Goal: Task Accomplishment & Management: Use online tool/utility

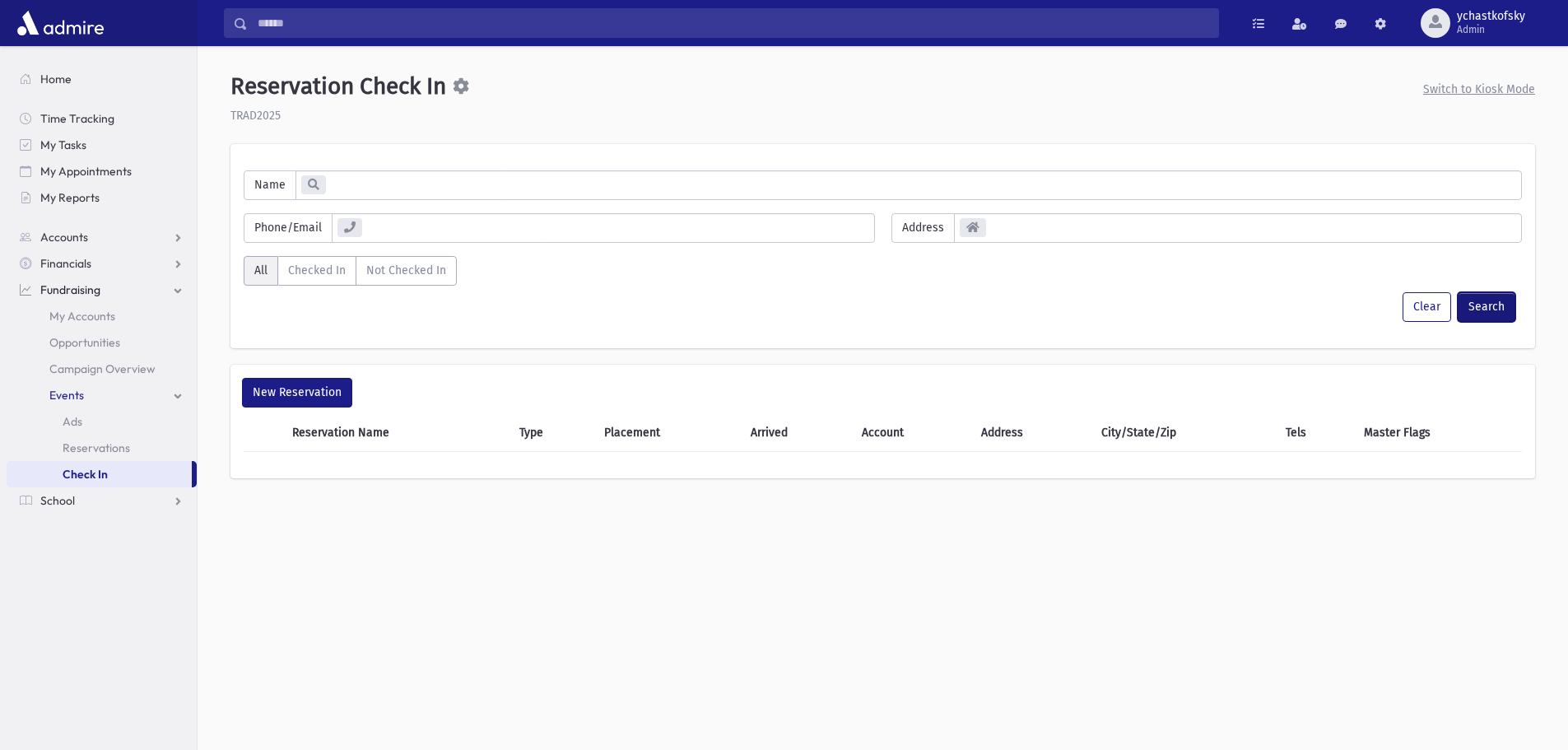
click at [1489, 307] on button "Search" at bounding box center [1487, 306] width 58 height 29
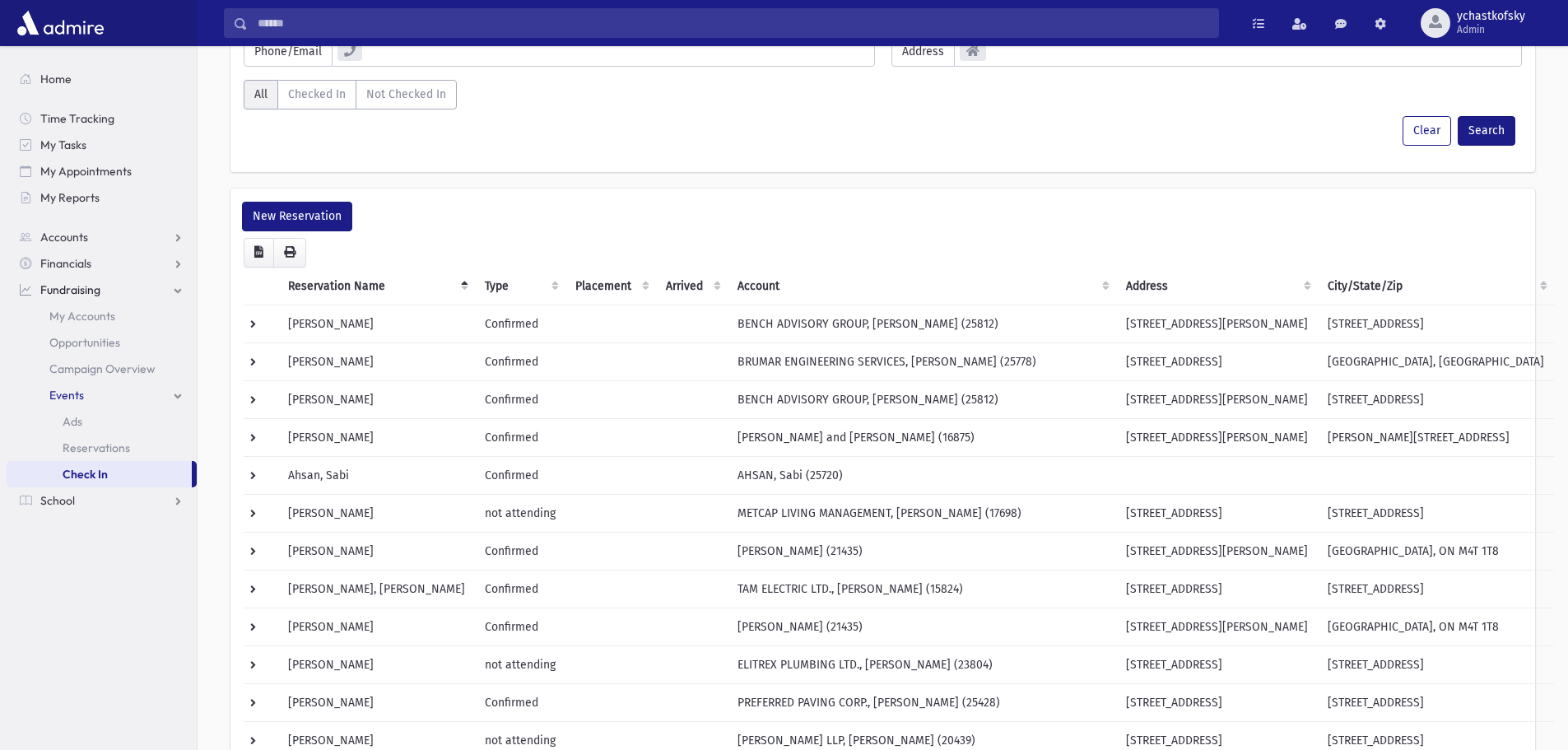
scroll to position [82, 0]
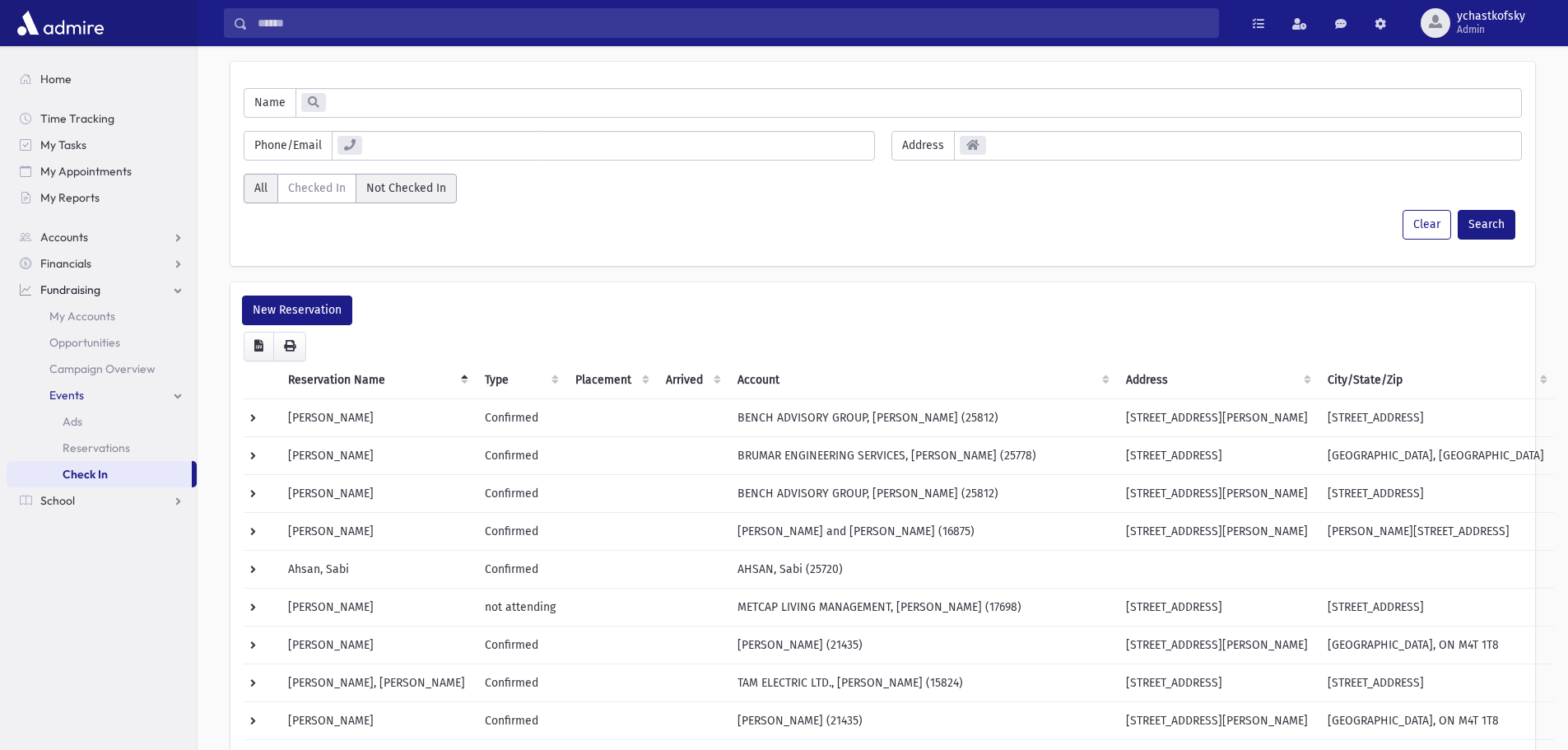
click at [390, 190] on label "Not Checked In" at bounding box center [405, 188] width 101 height 29
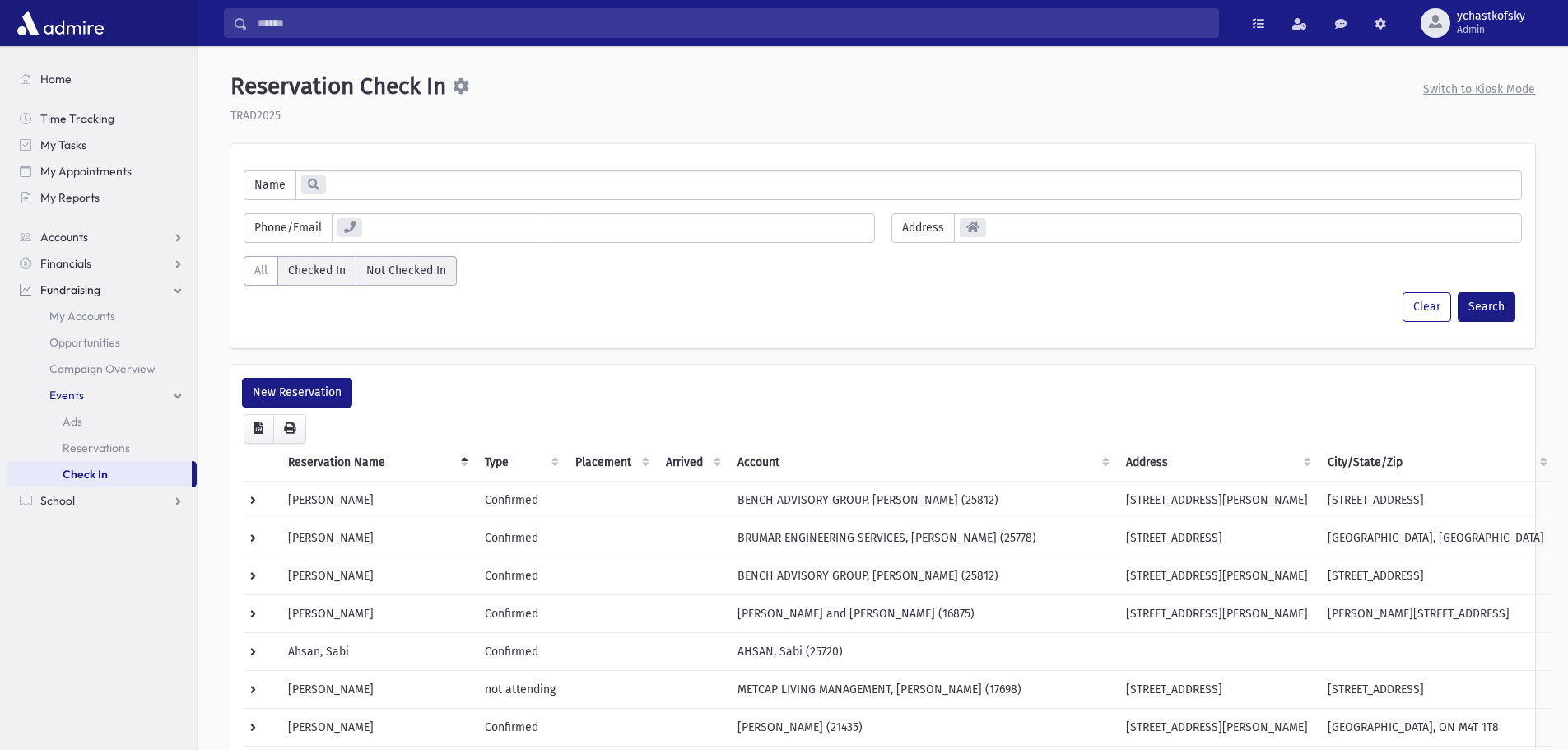
click at [320, 273] on label "Checked In" at bounding box center [316, 270] width 79 height 29
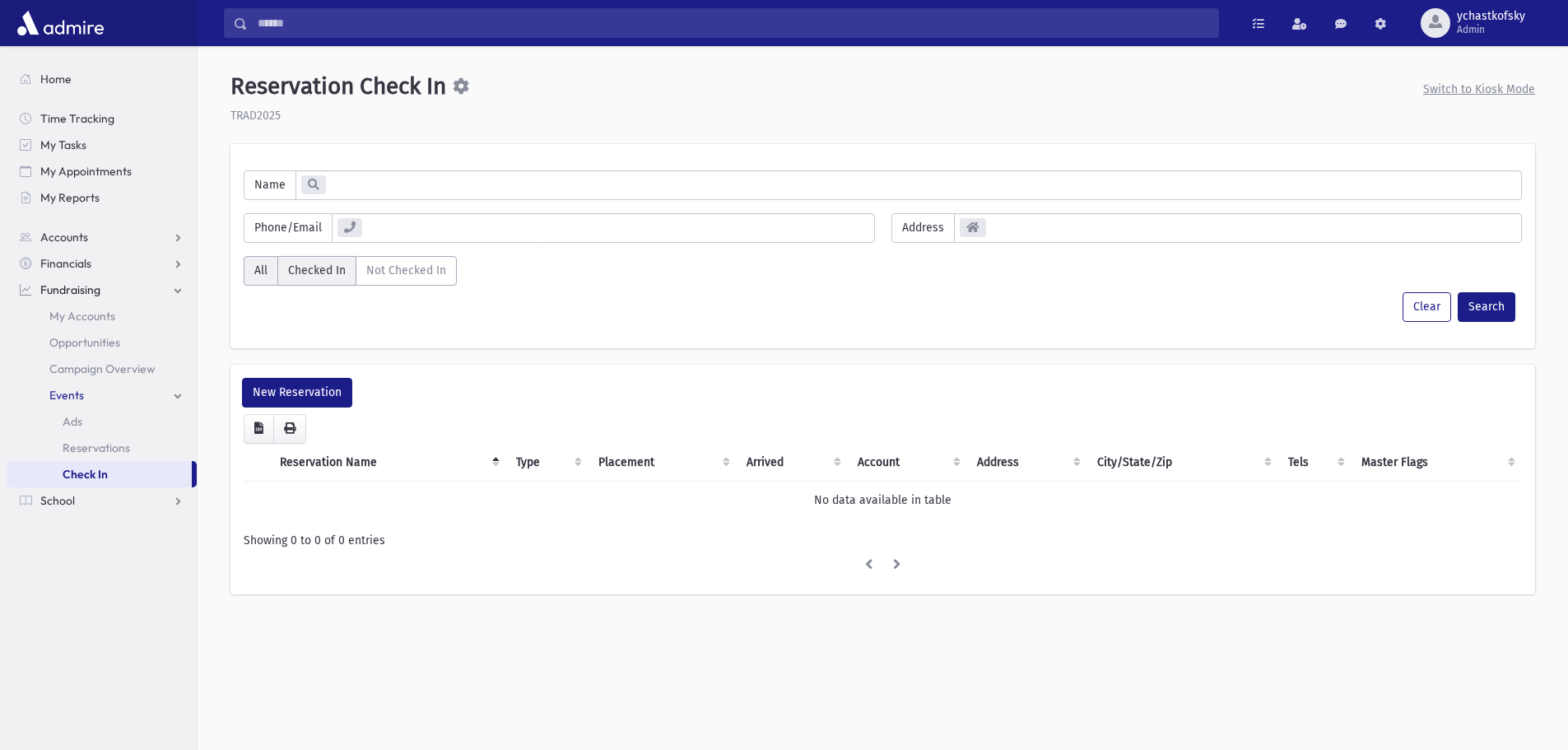
click at [261, 277] on label "All" at bounding box center [261, 270] width 34 height 29
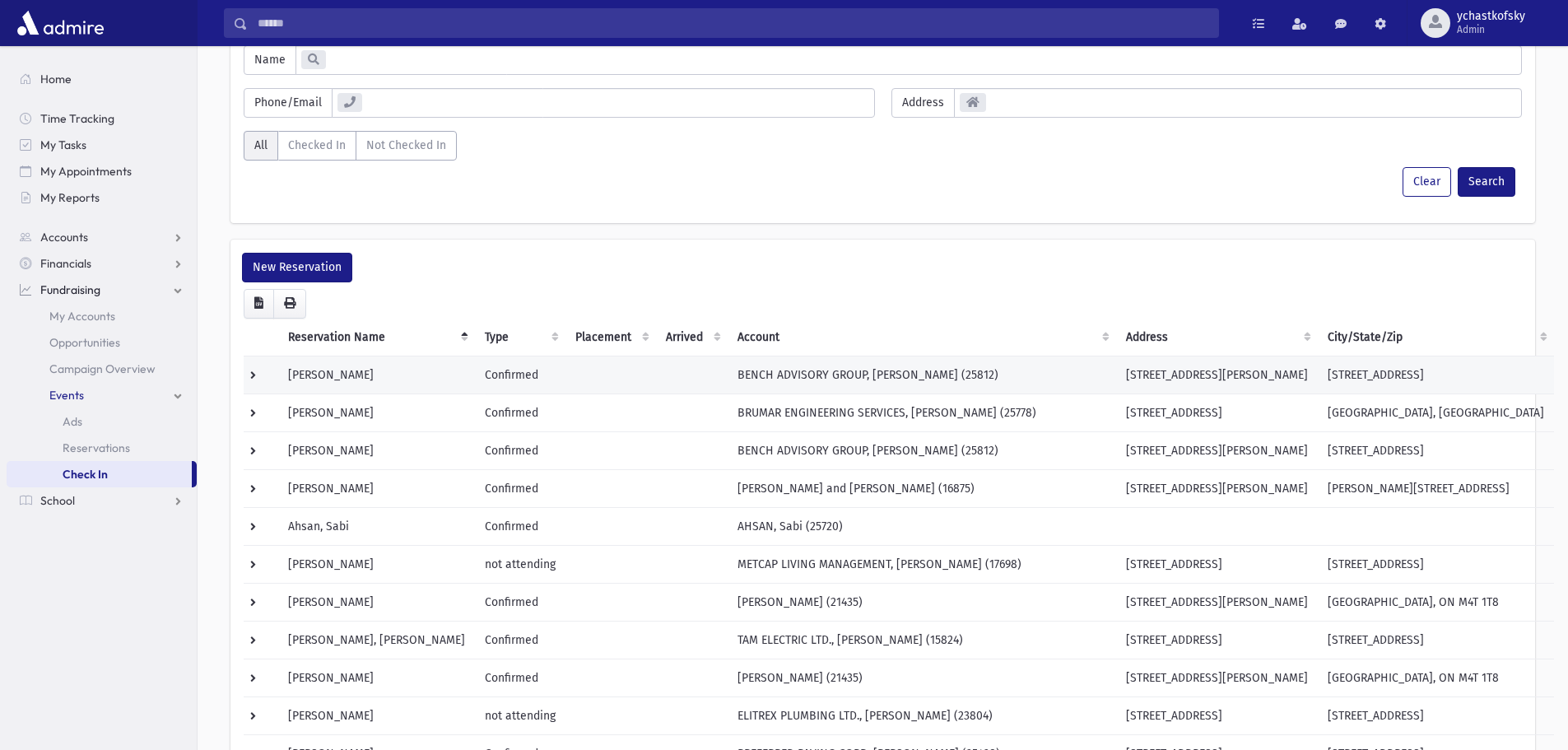
scroll to position [126, 0]
click at [256, 379] on td at bounding box center [261, 373] width 34 height 38
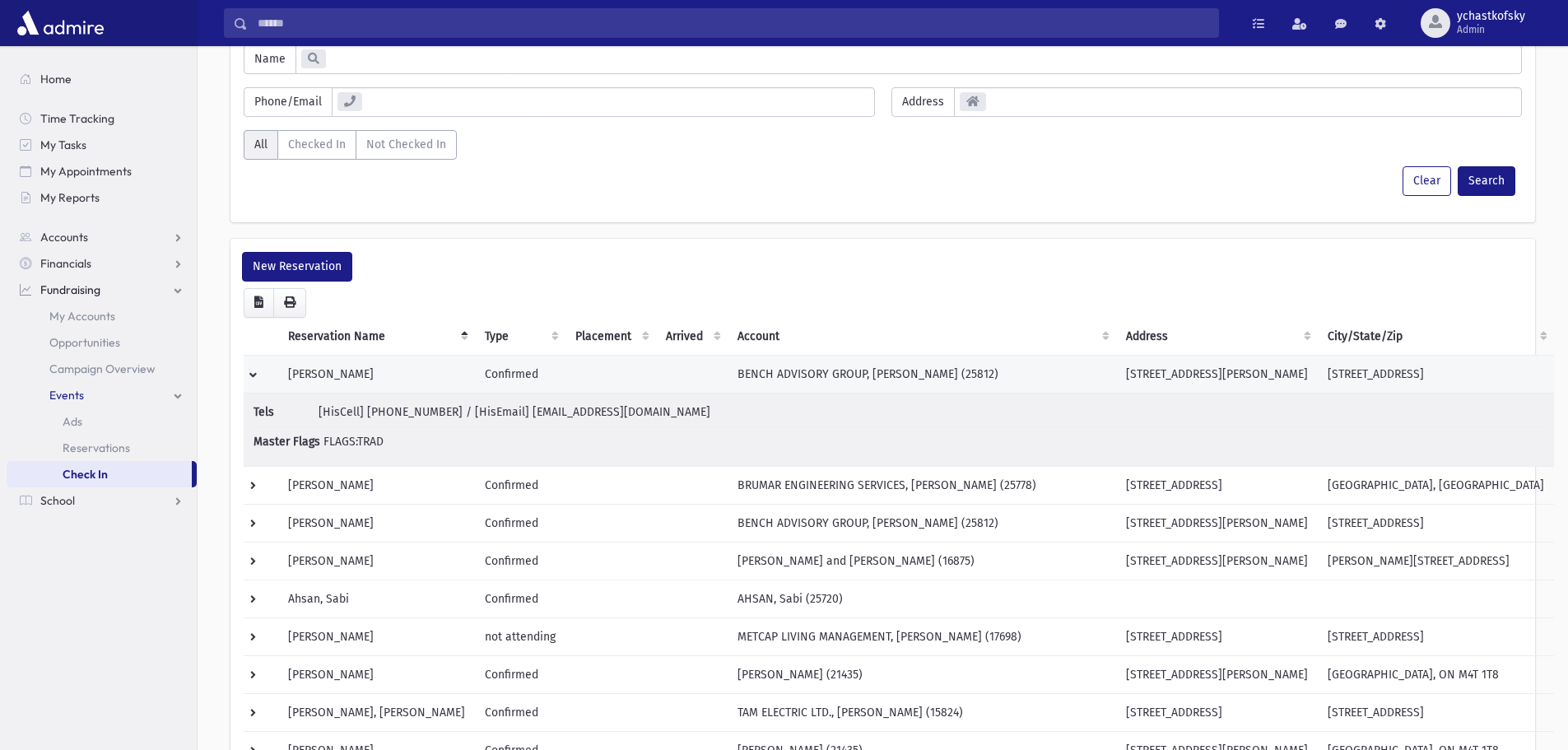
click at [350, 369] on td "[PERSON_NAME]" at bounding box center [376, 373] width 197 height 38
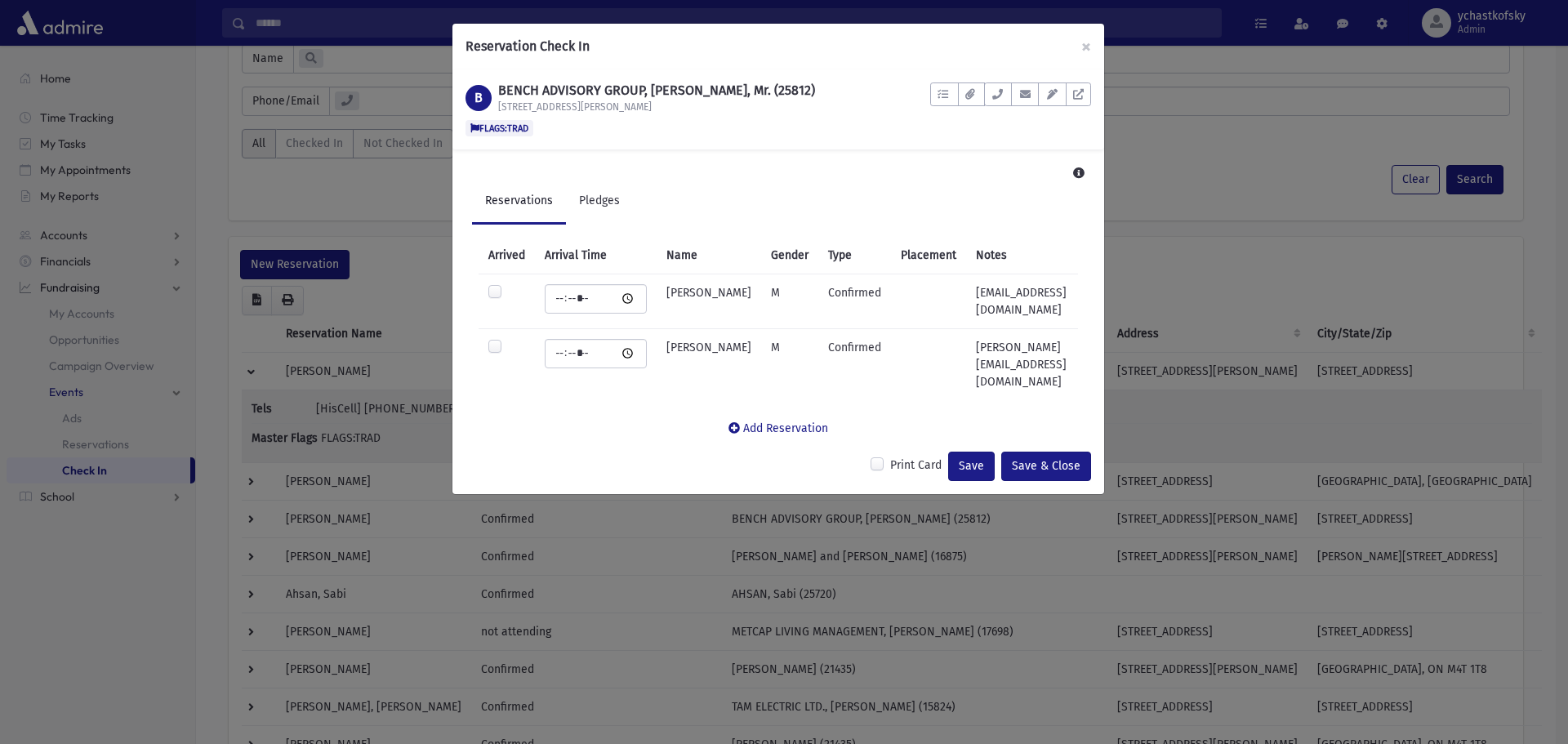
type input "*****"
click at [495, 293] on label at bounding box center [494, 292] width 17 height 17
click at [1042, 458] on div "Save & Close" at bounding box center [1045, 466] width 89 height 29
